Goal: Information Seeking & Learning: Learn about a topic

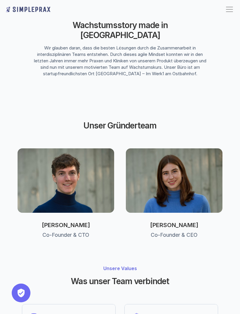
scroll to position [139, 0]
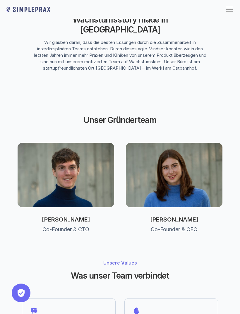
click at [205, 152] on img at bounding box center [174, 175] width 97 height 64
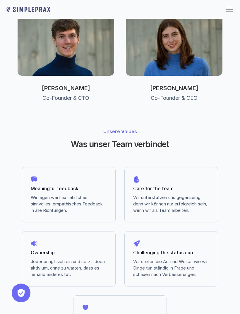
scroll to position [0, 0]
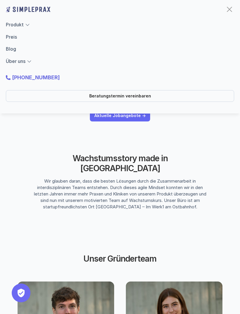
click at [14, 50] on link "Blog" at bounding box center [11, 49] width 10 height 6
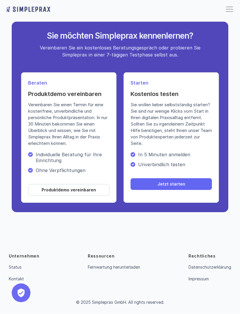
scroll to position [1258, 0]
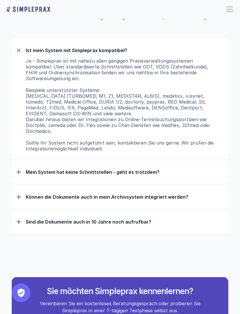
scroll to position [537, 0]
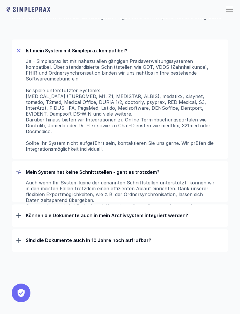
click at [112, 164] on div "Mein System hat keine Schnittstellen - geht es trotzdem?" at bounding box center [119, 171] width 207 height 15
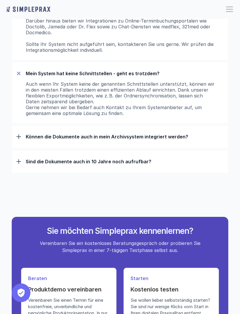
scroll to position [636, 0]
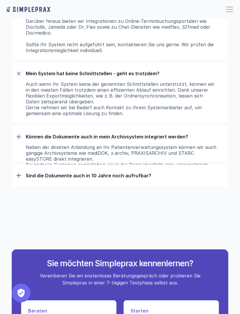
click at [158, 133] on p "Können die Dokumente auch in mein Archivsystem integriert werden?" at bounding box center [125, 136] width 198 height 6
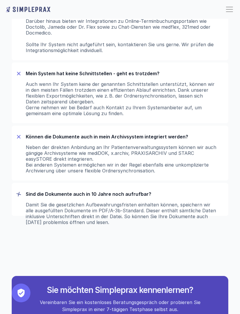
click at [154, 186] on div "Sind die Dokumente auch in 10 Jahre noch aufrufbar?" at bounding box center [119, 193] width 207 height 15
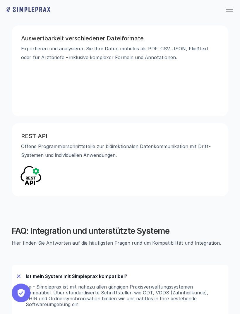
scroll to position [304, 0]
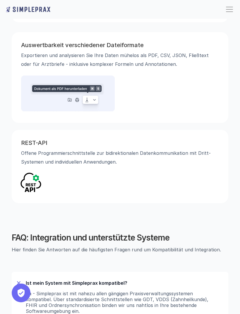
click at [225, 11] on div at bounding box center [229, 9] width 9 height 9
click at [227, 8] on div at bounding box center [229, 9] width 9 height 9
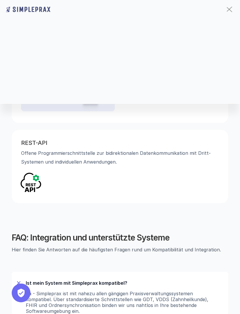
click at [225, 9] on div at bounding box center [229, 9] width 9 height 9
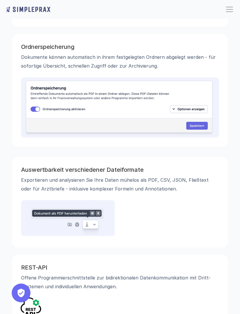
scroll to position [0, 0]
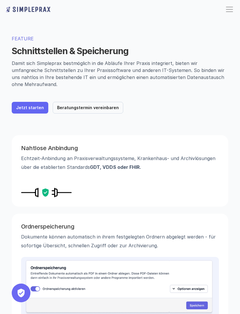
click at [35, 102] on link "Jetzt starten" at bounding box center [30, 108] width 37 height 12
